Goal: Information Seeking & Learning: Learn about a topic

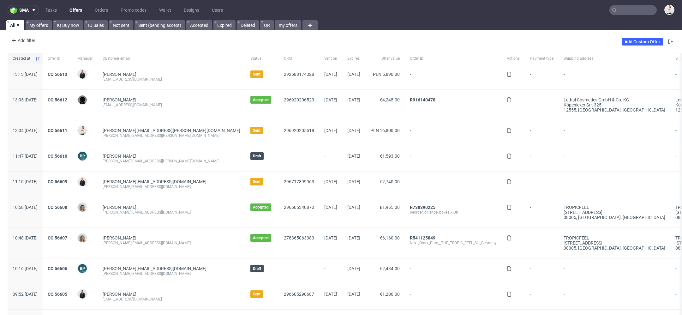
click at [622, 11] on input "text" at bounding box center [633, 10] width 47 height 10
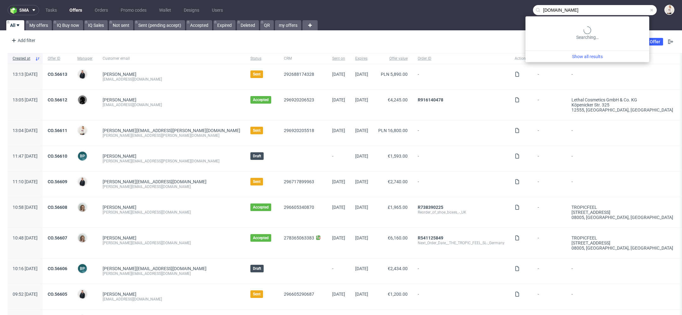
type input "[DOMAIN_NAME]"
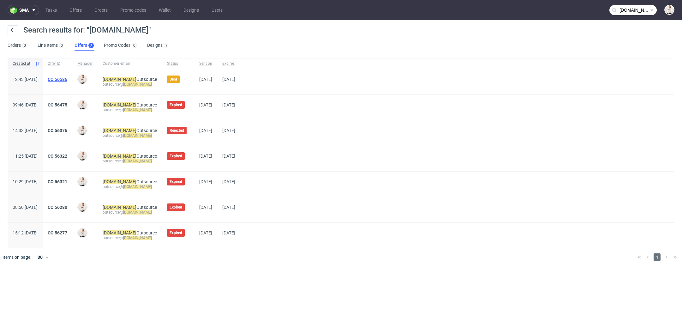
click at [67, 80] on link "CO.56586" at bounding box center [58, 79] width 20 height 5
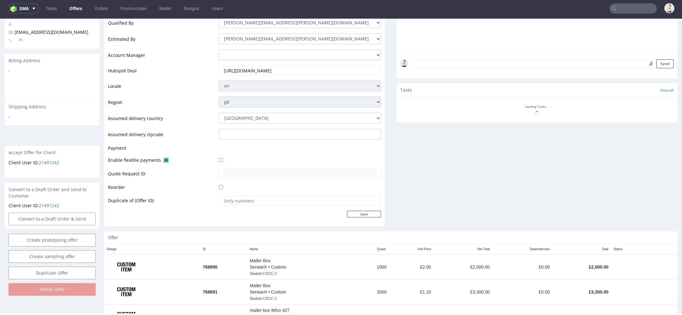
scroll to position [274, 0]
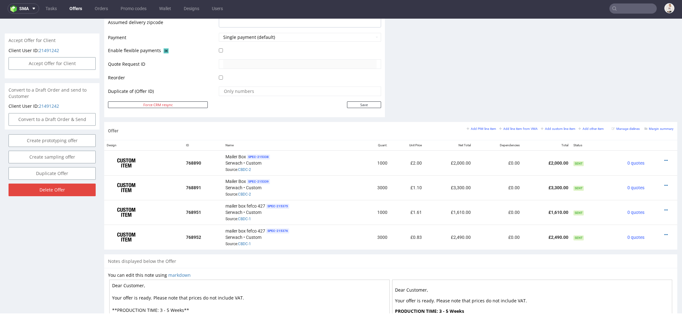
type input "[DOMAIN_NAME]"
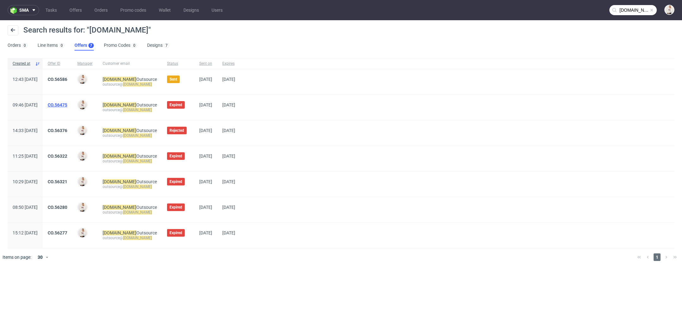
click at [67, 104] on link "CO.56475" at bounding box center [58, 104] width 20 height 5
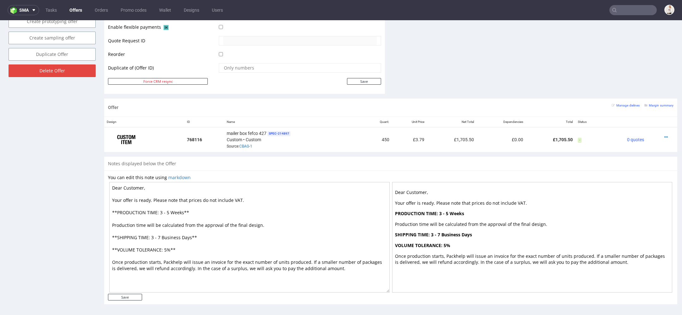
scroll to position [2, 0]
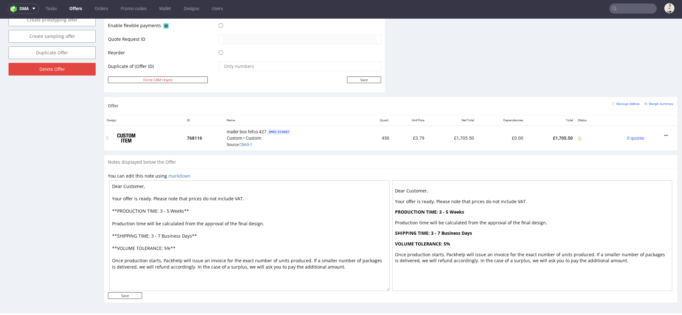
click at [665, 133] on icon at bounding box center [666, 135] width 3 height 4
type input "[DOMAIN_NAME]"
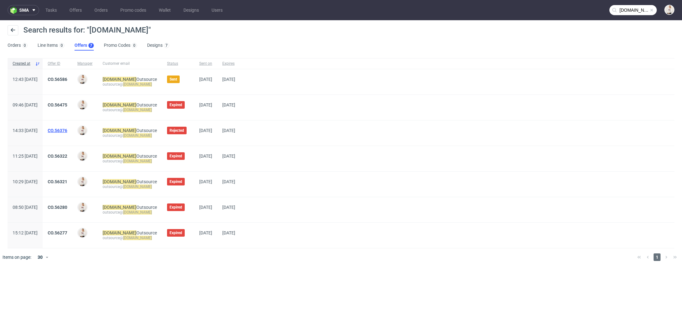
click at [67, 128] on link "CO.56376" at bounding box center [58, 130] width 20 height 5
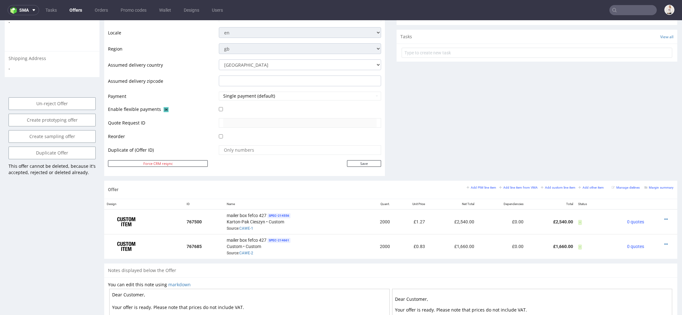
scroll to position [336, 0]
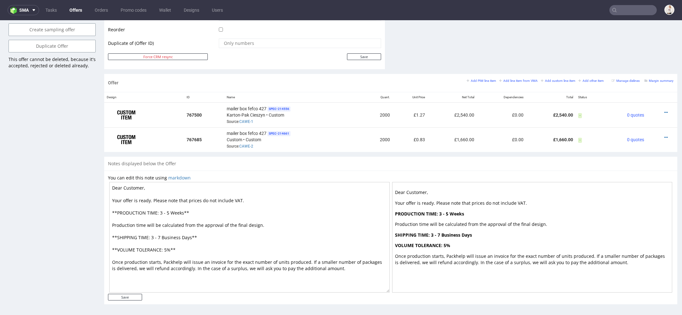
type input "[DOMAIN_NAME]"
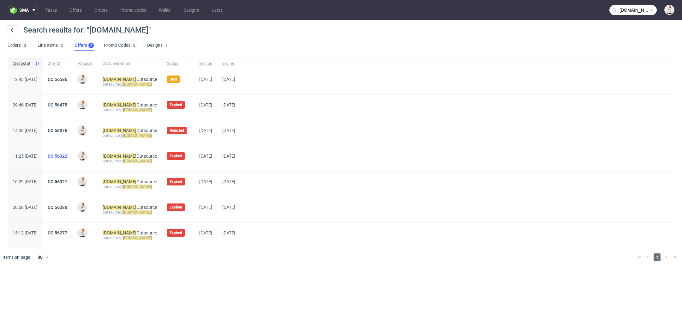
click at [67, 156] on link "CO.56322" at bounding box center [58, 155] width 20 height 5
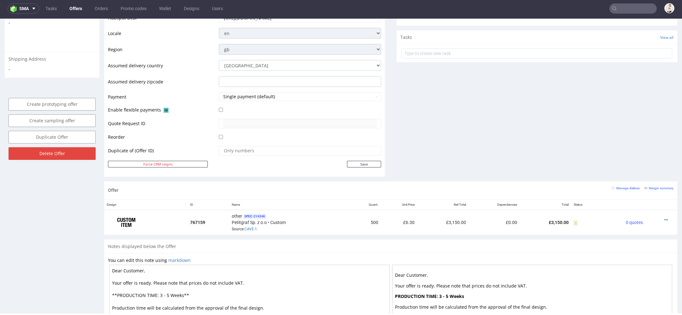
scroll to position [312, 0]
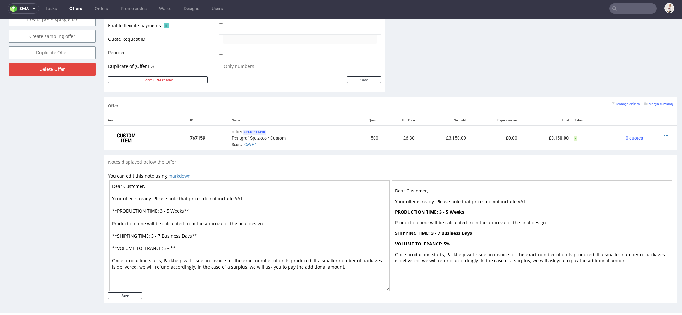
type input "[DOMAIN_NAME]"
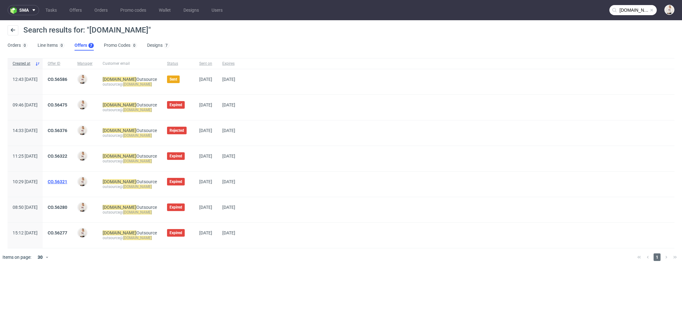
click at [67, 184] on link "CO.56321" at bounding box center [58, 181] width 20 height 5
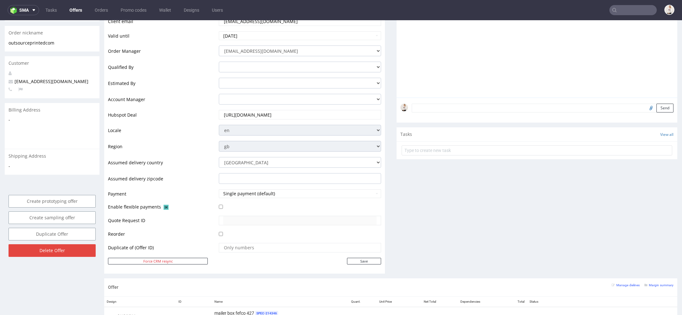
scroll to position [312, 0]
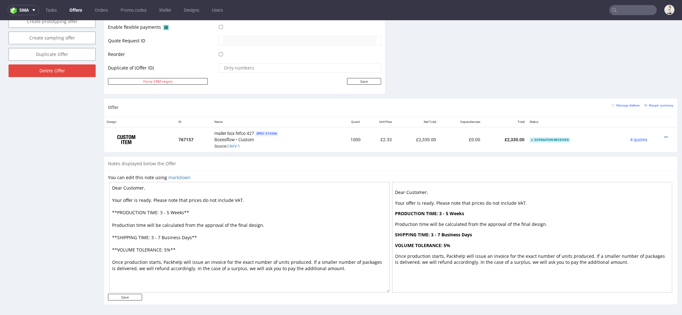
click at [69, 10] on link "Offers" at bounding box center [76, 10] width 20 height 10
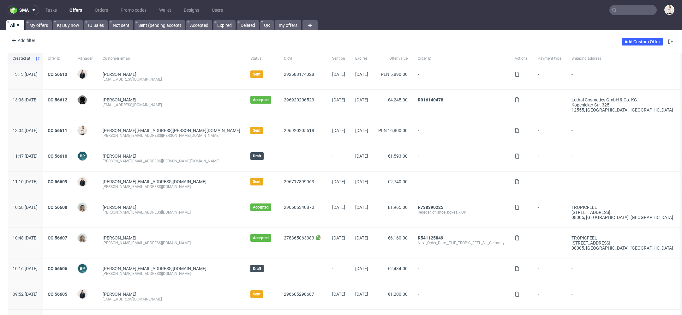
click at [612, 10] on input "text" at bounding box center [633, 10] width 47 height 10
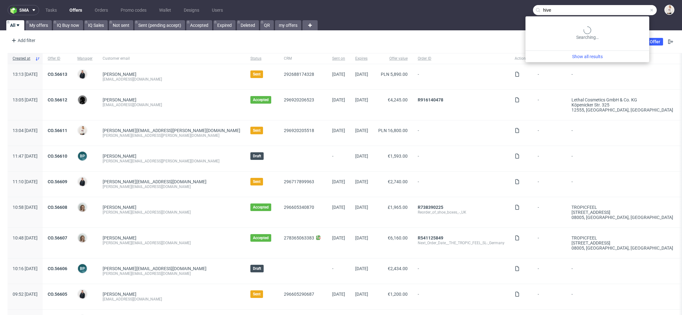
type input "hive"
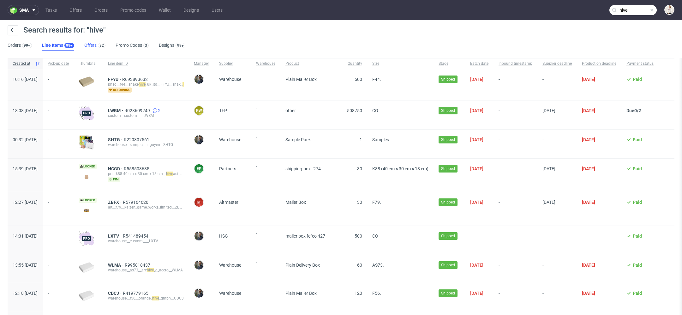
click at [92, 47] on link "Offers 82" at bounding box center [94, 45] width 21 height 10
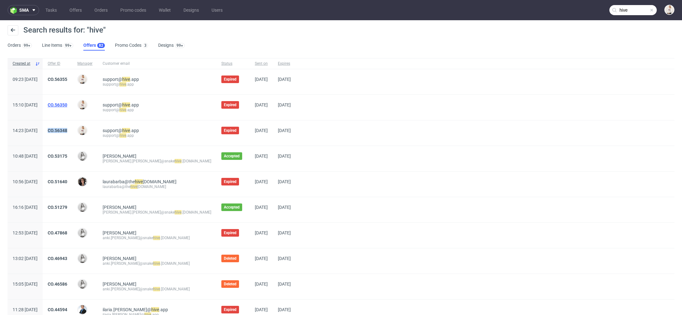
click at [67, 104] on link "CO.56350" at bounding box center [58, 104] width 20 height 5
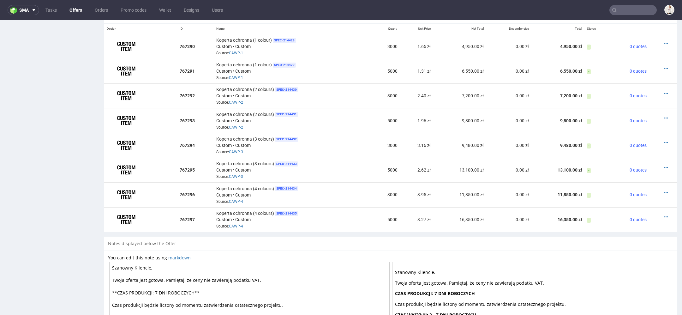
scroll to position [404, 0]
type input "hive"
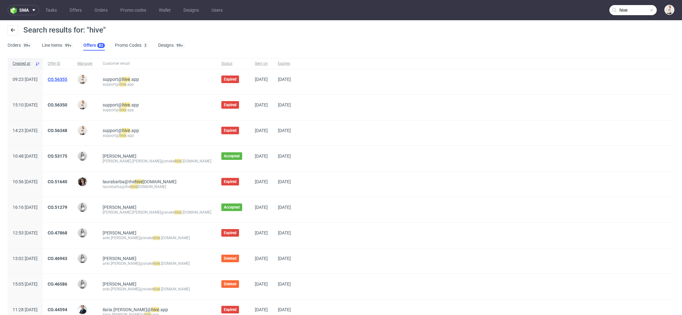
click at [67, 77] on link "CO.56355" at bounding box center [58, 79] width 20 height 5
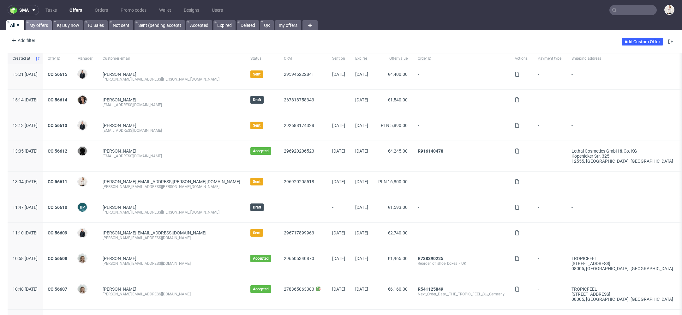
click at [42, 25] on link "My offers" at bounding box center [39, 25] width 26 height 10
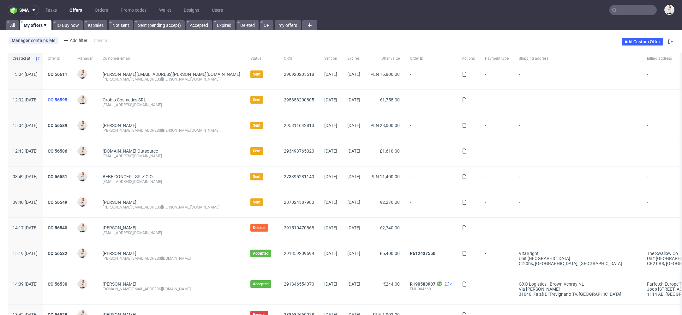
click at [67, 100] on link "CO.56595" at bounding box center [58, 99] width 20 height 5
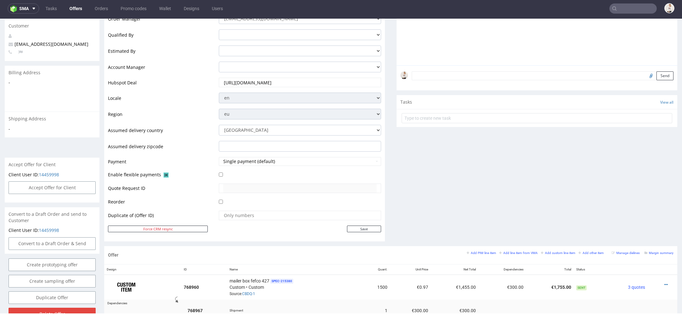
scroll to position [369, 0]
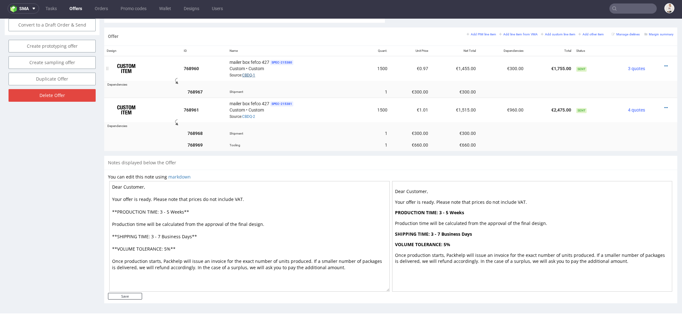
click at [248, 73] on link "CBDQ-1" at bounding box center [248, 75] width 13 height 4
click at [253, 75] on link "CBDQ-1" at bounding box center [248, 75] width 13 height 4
